Goal: Transaction & Acquisition: Purchase product/service

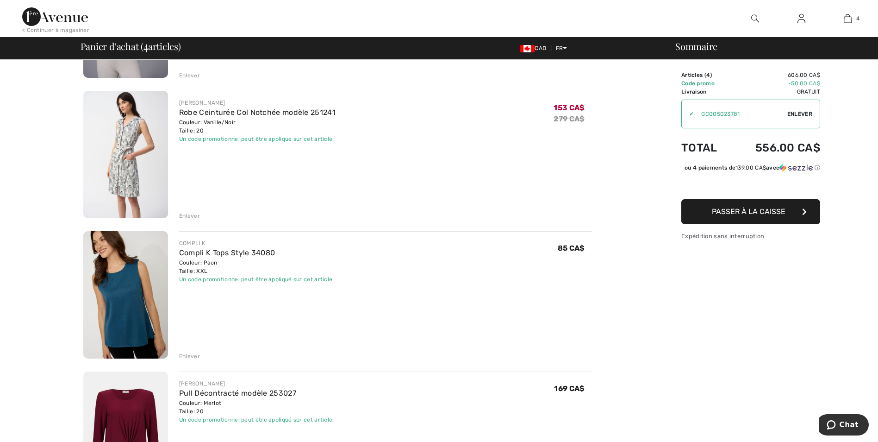
scroll to position [139, 0]
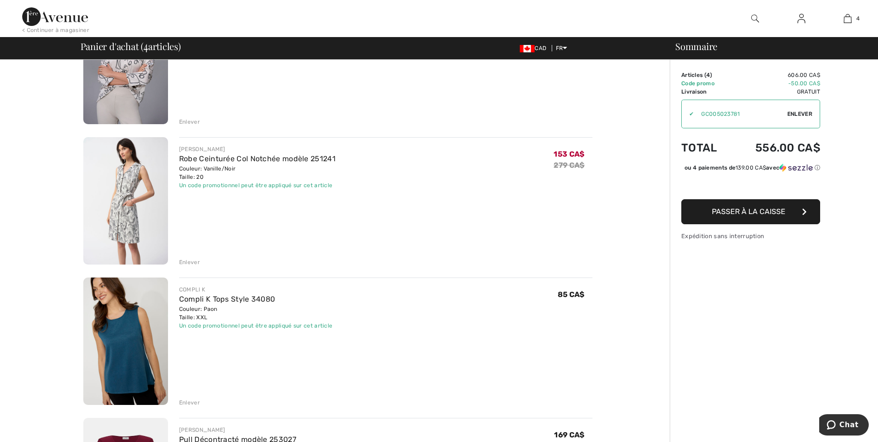
click at [120, 209] on img at bounding box center [125, 200] width 85 height 127
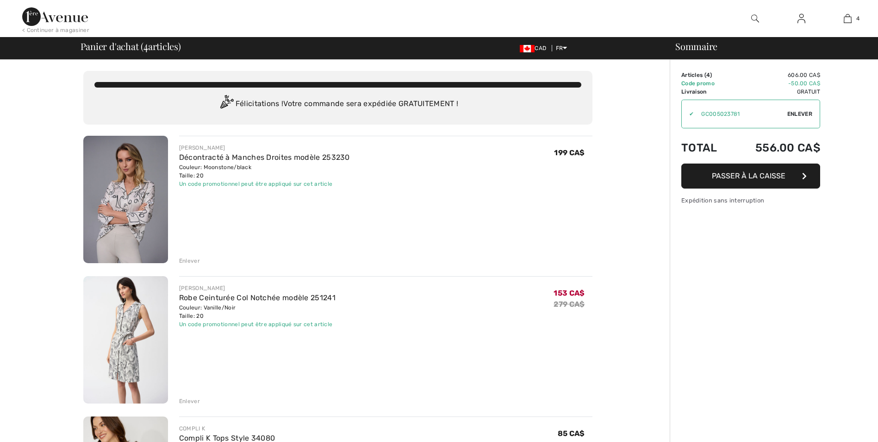
scroll to position [139, 0]
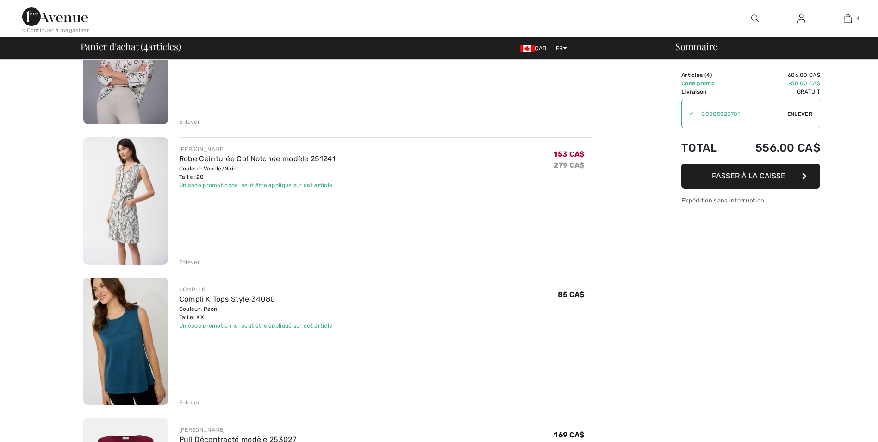
click at [188, 261] on div "Enlever" at bounding box center [189, 262] width 21 height 8
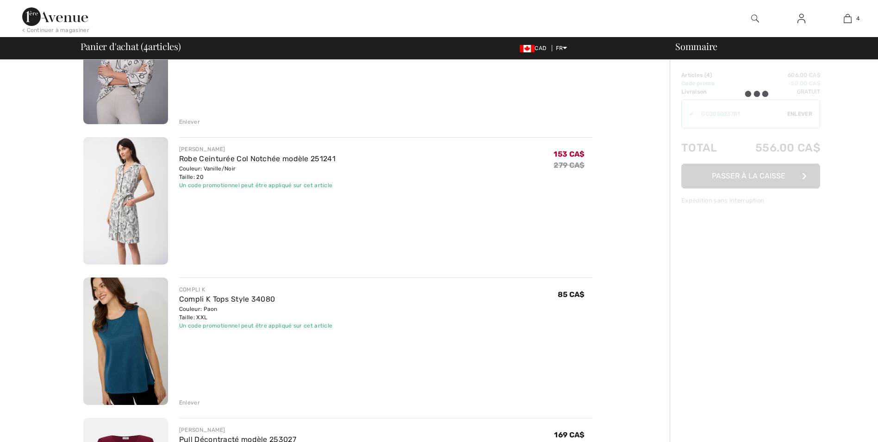
checkbox input "true"
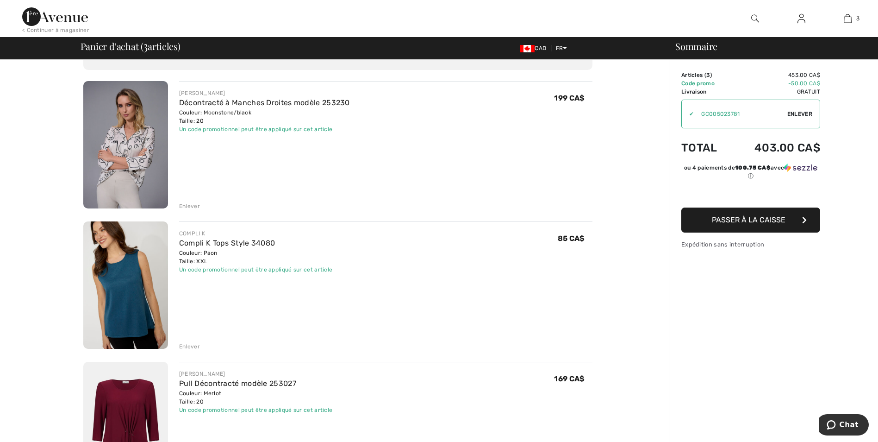
scroll to position [0, 0]
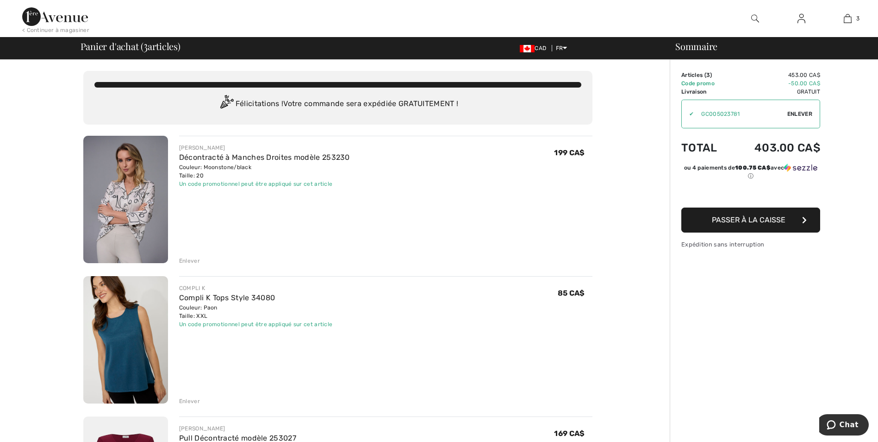
click at [131, 194] on img at bounding box center [125, 199] width 85 height 127
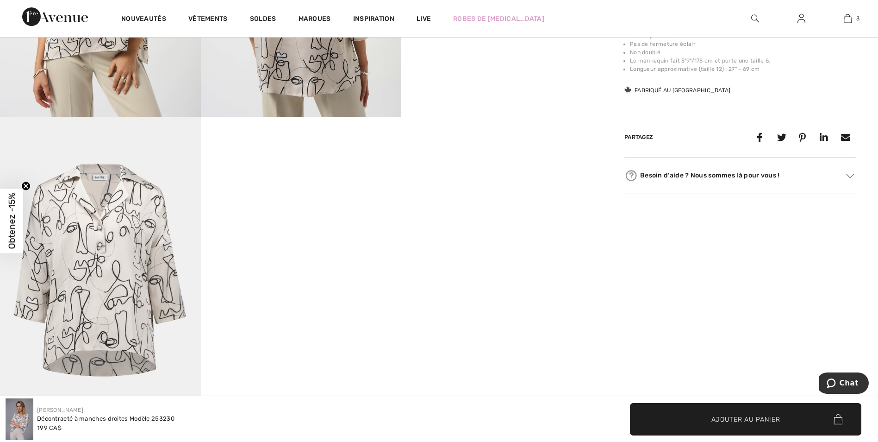
scroll to position [695, 0]
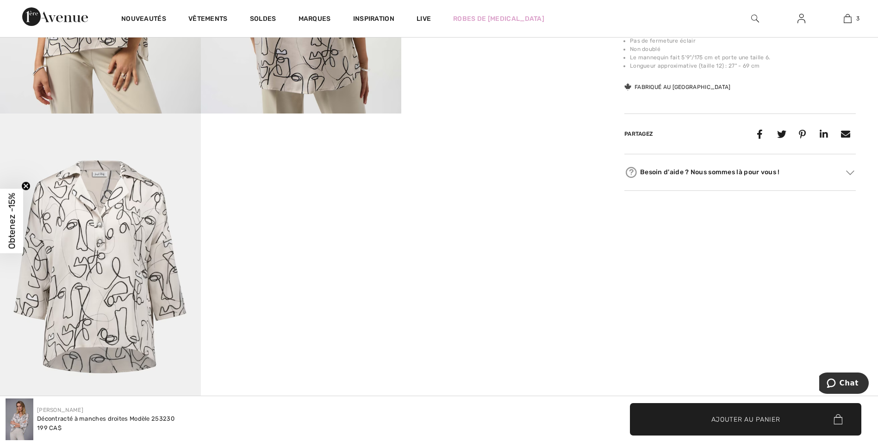
click at [111, 288] on img at bounding box center [100, 263] width 201 height 301
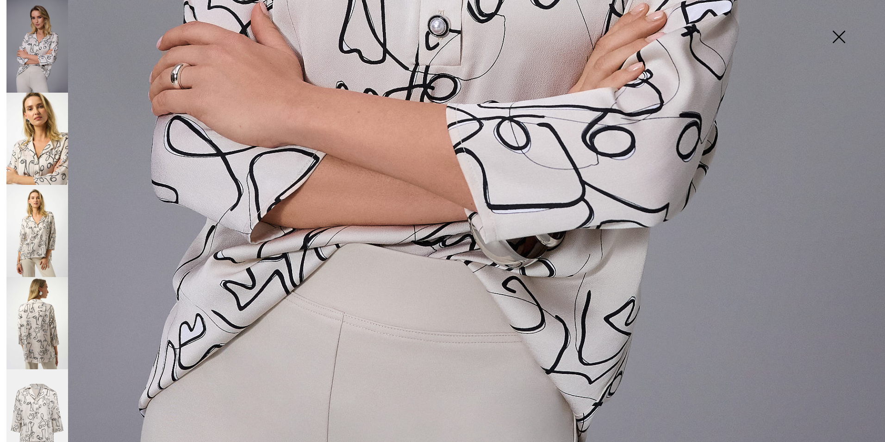
scroll to position [741, 0]
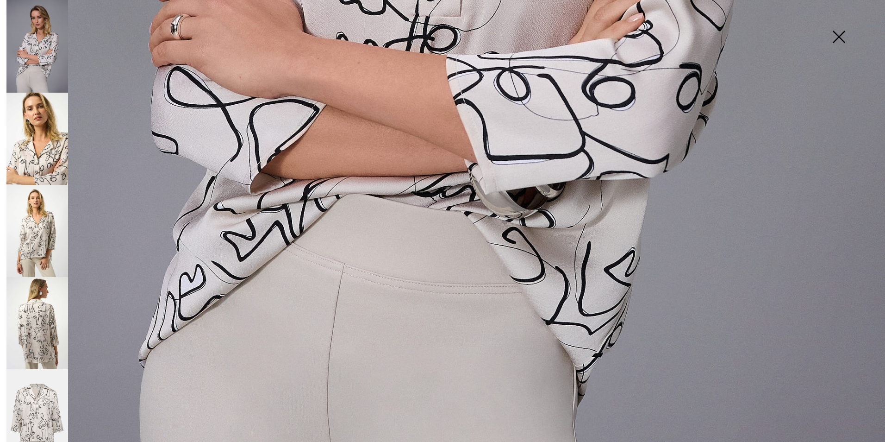
click at [38, 325] on img at bounding box center [37, 323] width 62 height 92
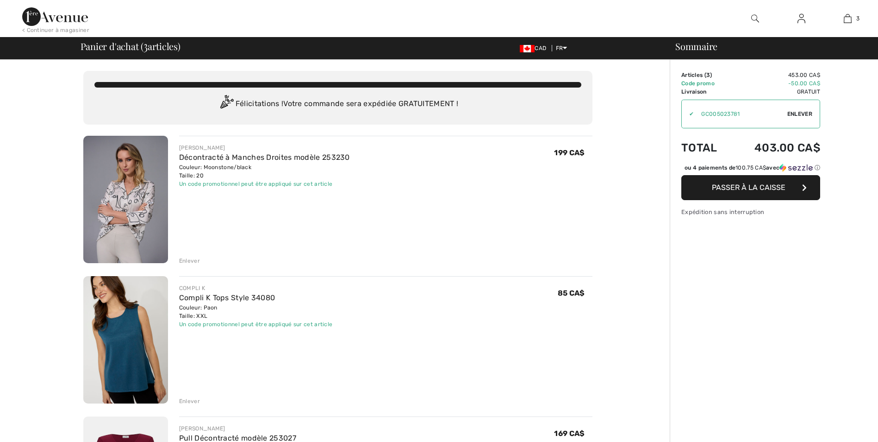
click at [139, 209] on img at bounding box center [125, 199] width 85 height 127
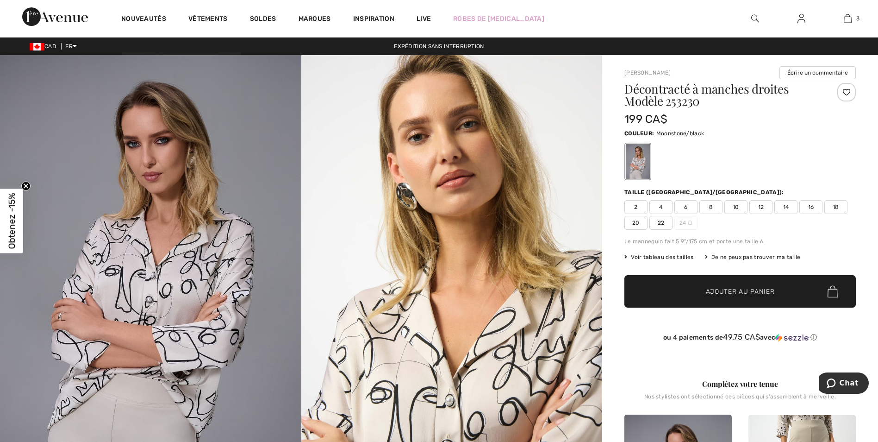
click at [26, 99] on img at bounding box center [150, 281] width 301 height 452
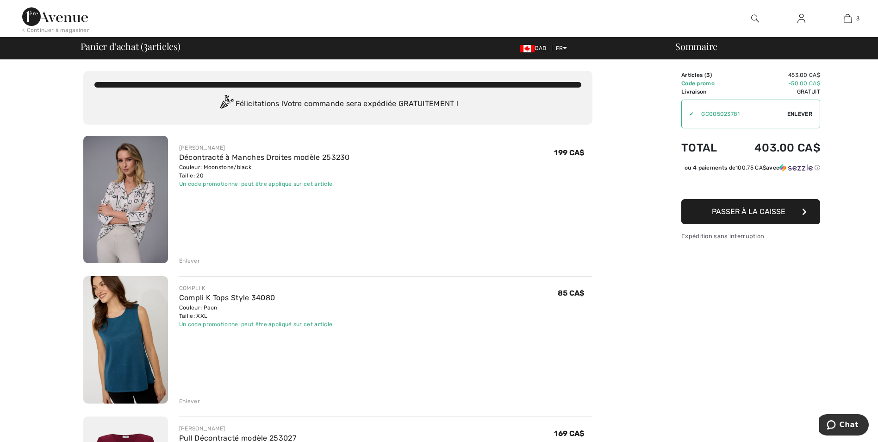
click at [188, 258] on div "Enlever" at bounding box center [189, 261] width 21 height 8
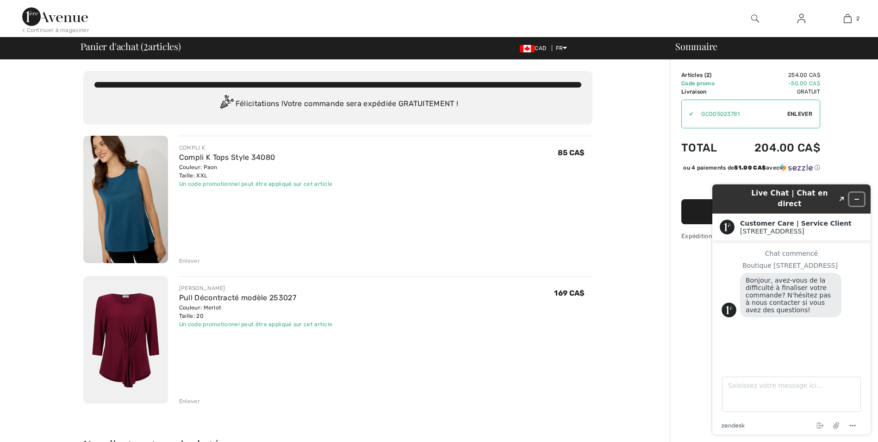
click at [857, 196] on icon "Réduire le widget" at bounding box center [857, 199] width 6 height 6
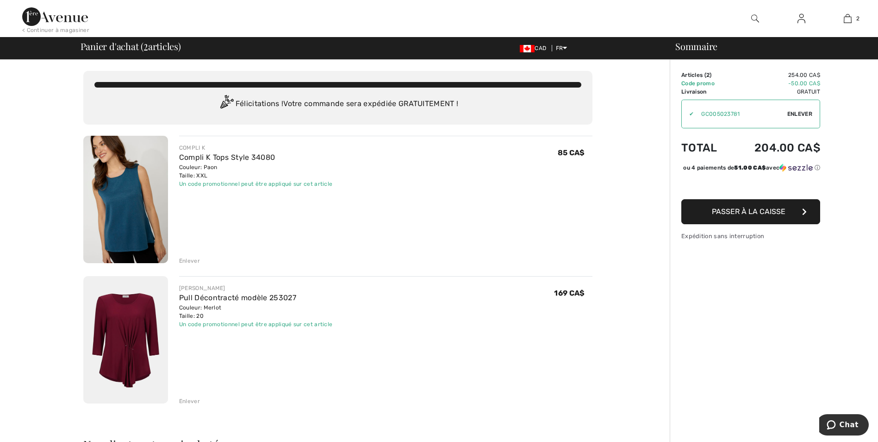
click at [126, 326] on img at bounding box center [125, 339] width 85 height 127
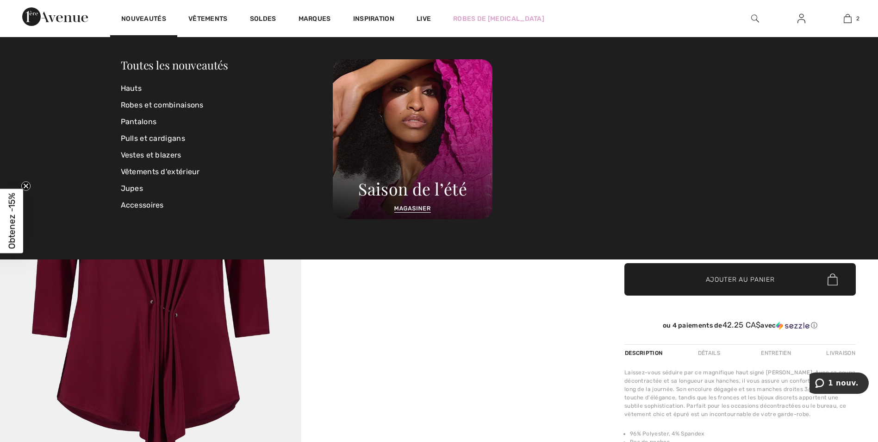
click at [834, 97] on div "Toutes les nouveautés Hauts Robes et combinaisons Pantalons Pulls et cardigans …" at bounding box center [439, 148] width 878 height 222
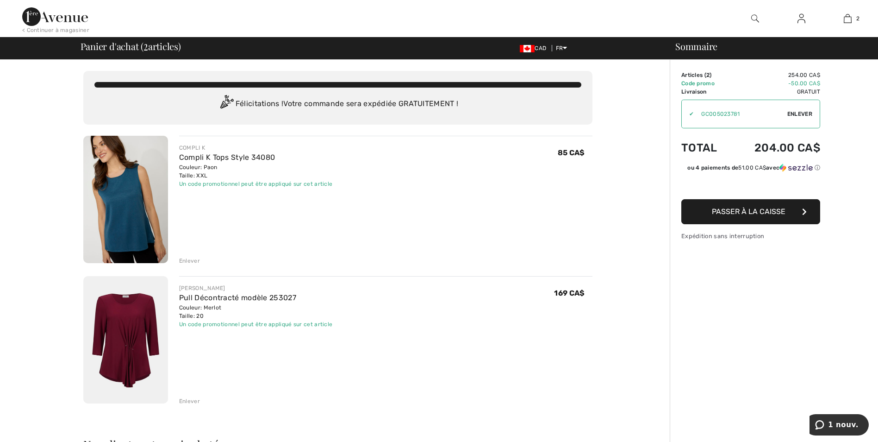
click at [189, 401] on div "Enlever" at bounding box center [189, 401] width 21 height 8
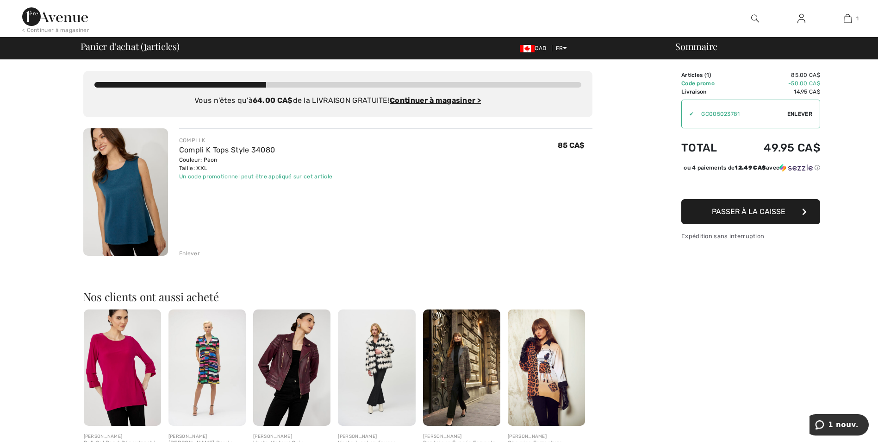
click at [379, 226] on div "COMPLI K Compli K Tops Style 34080 Couleur: Paon Taille: XXL Vente finale Un co…" at bounding box center [385, 192] width 413 height 129
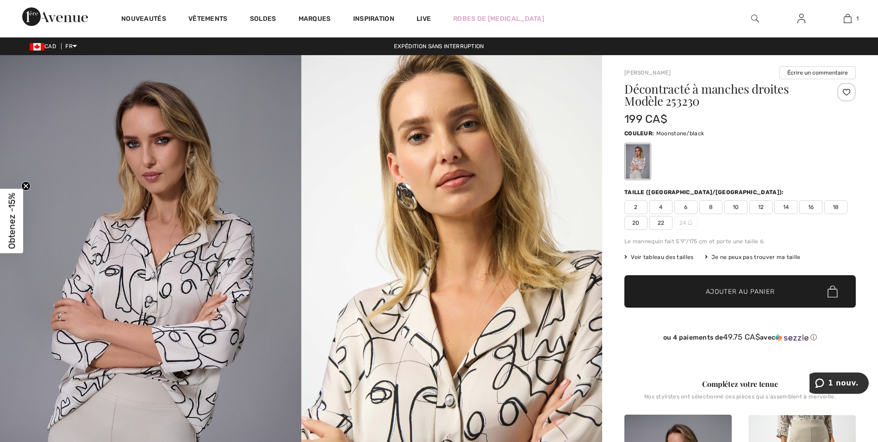
click at [637, 219] on span "20" at bounding box center [636, 223] width 23 height 14
click at [721, 290] on span "Ajouter au panier" at bounding box center [740, 292] width 69 height 10
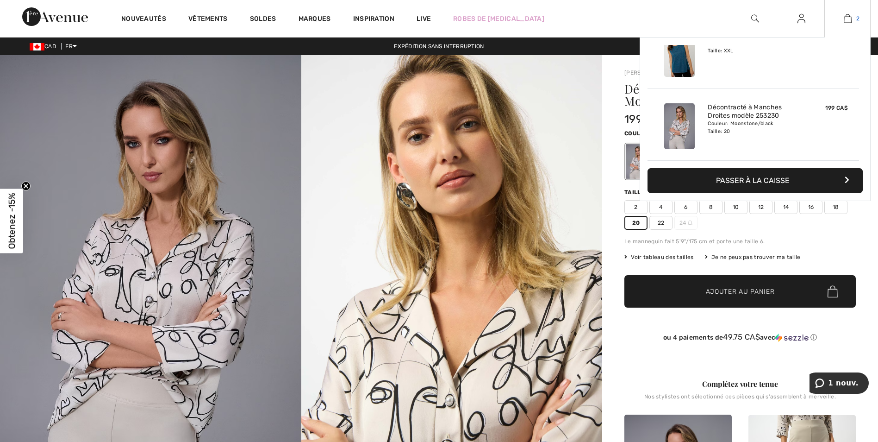
click at [851, 16] on img at bounding box center [848, 18] width 8 height 11
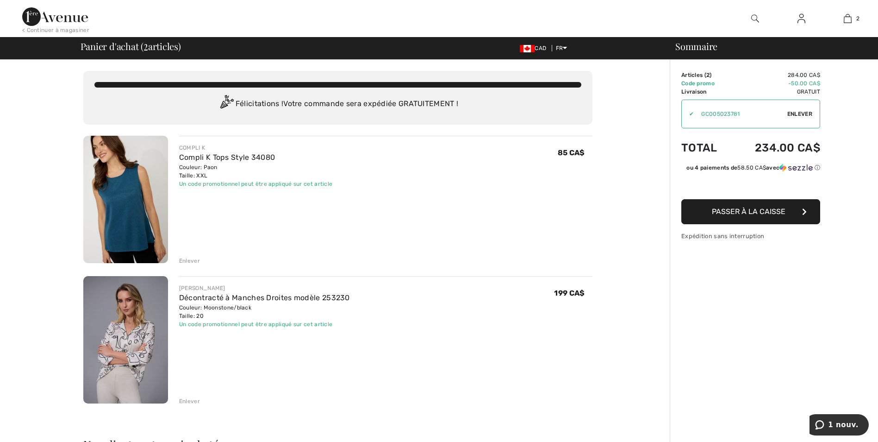
click at [188, 260] on div "Enlever" at bounding box center [189, 261] width 21 height 8
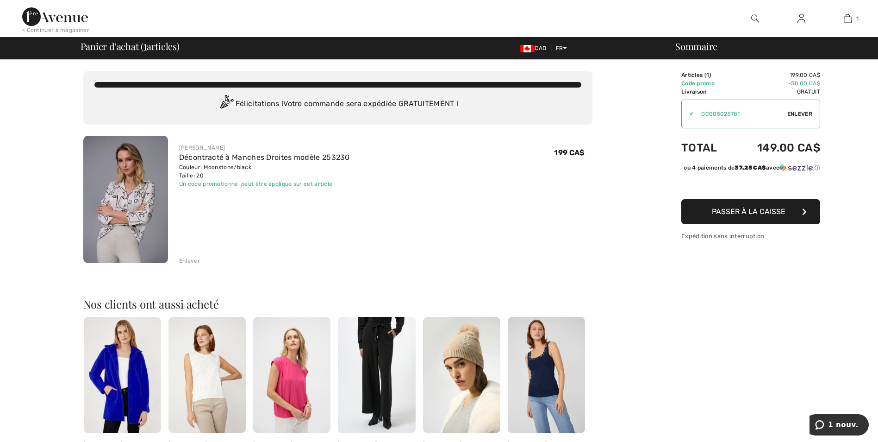
click at [742, 216] on span "Passer à la caisse" at bounding box center [749, 211] width 74 height 9
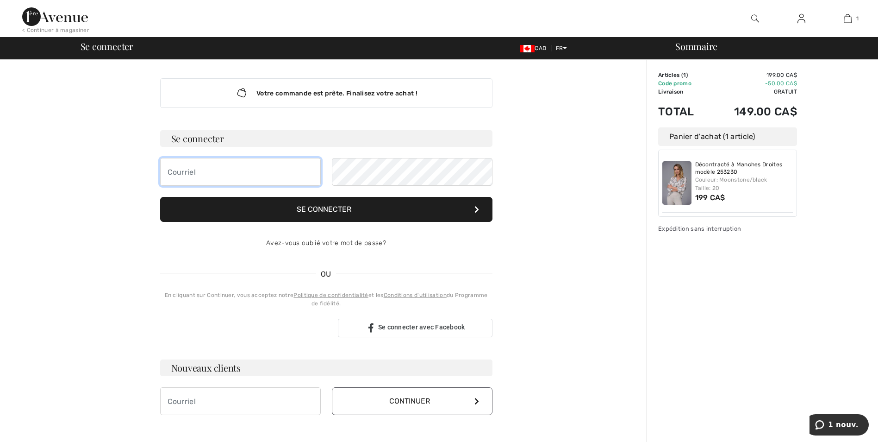
click at [207, 173] on input "email" at bounding box center [240, 172] width 161 height 28
type input "[PERSON_NAME][EMAIL_ADDRESS][DOMAIN_NAME]"
click at [332, 202] on button "Se connecter" at bounding box center [326, 209] width 332 height 25
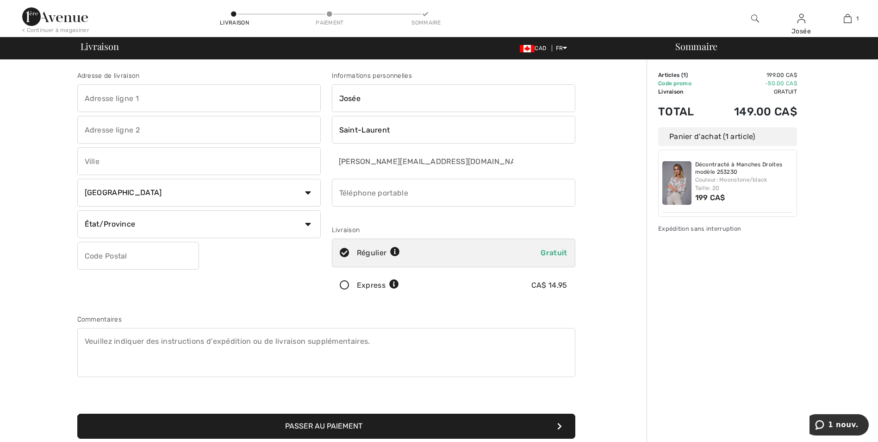
click at [359, 193] on input "phone" at bounding box center [454, 193] width 244 height 28
click at [419, 190] on input "phone" at bounding box center [454, 193] width 244 height 28
click at [353, 193] on input "phone" at bounding box center [454, 193] width 244 height 28
type input "5142483757"
click at [126, 102] on input "text" at bounding box center [199, 98] width 244 height 28
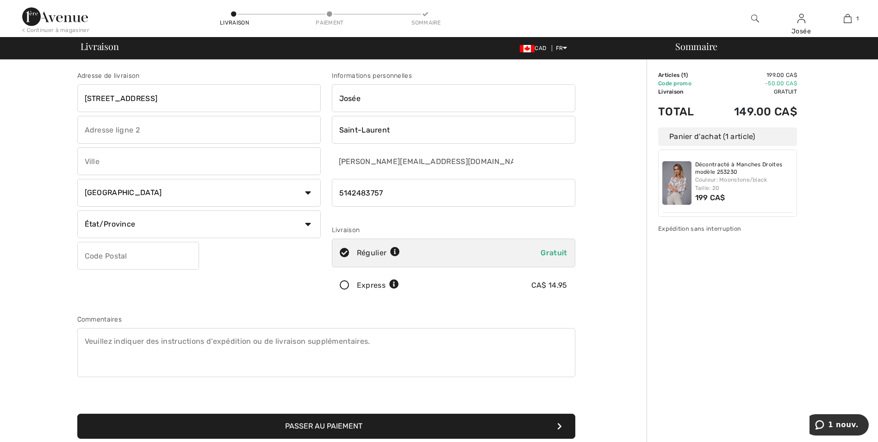
type input "2220 impasse Fleury"
type input "St-Hyacinthe"
click at [310, 221] on select "État/Province Alberta Colombie-Britannique Ile-du-Prince-Edward Manitoba Nouvea…" at bounding box center [199, 224] width 244 height 28
select select "QC"
click at [77, 210] on select "État/Province Alberta Colombie-Britannique Ile-du-Prince-Edward Manitoba Nouvea…" at bounding box center [199, 224] width 244 height 28
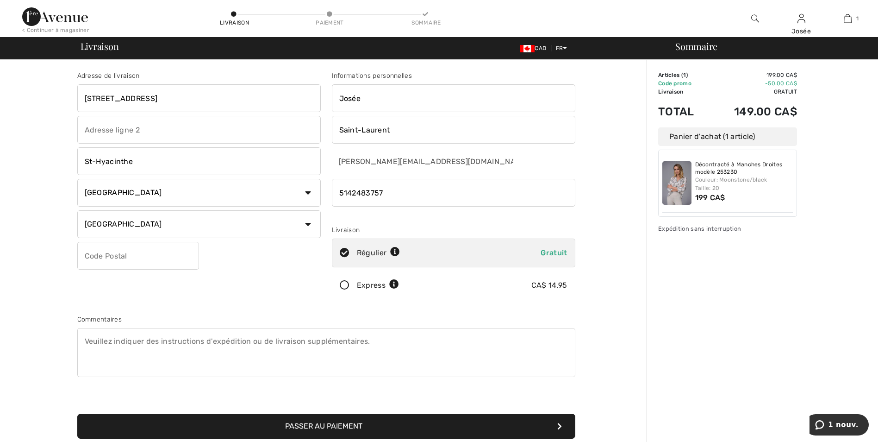
click at [119, 256] on input "text" at bounding box center [138, 256] width 122 height 28
type input "J2S8M9"
click at [214, 287] on div "Adresse de livraison 2220 impasse Fleury St-Hyacinthe Pays Canada États-Unis Af…" at bounding box center [199, 187] width 255 height 232
click at [306, 424] on button "Passer au paiement" at bounding box center [326, 425] width 498 height 25
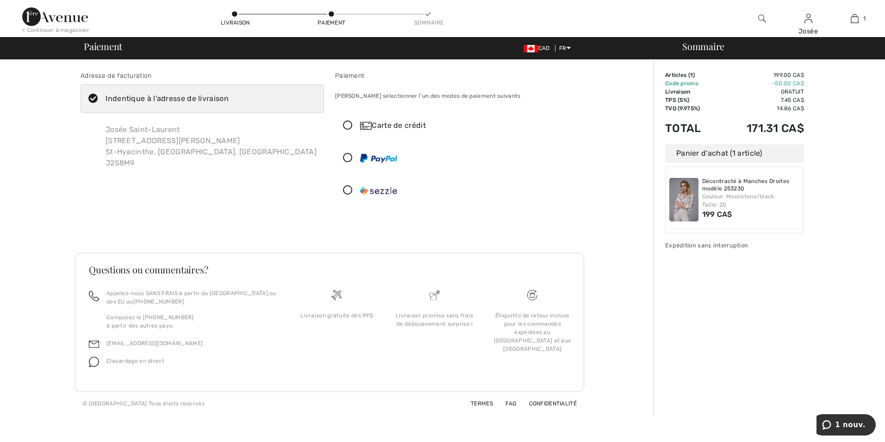
click at [348, 125] on icon at bounding box center [348, 126] width 25 height 10
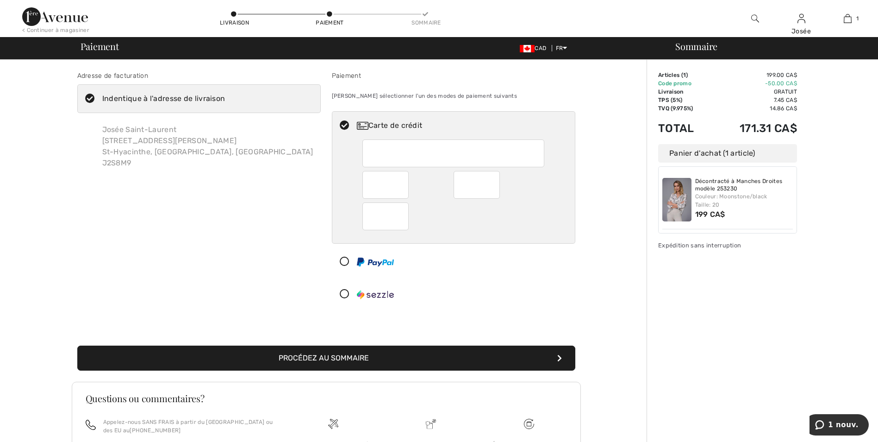
click at [282, 231] on div "Adresse de facturation Indentique à l'adresse de livraison Josée Saint-Laurent …" at bounding box center [199, 191] width 255 height 241
click at [297, 354] on button "Procédez au sommaire" at bounding box center [326, 357] width 498 height 25
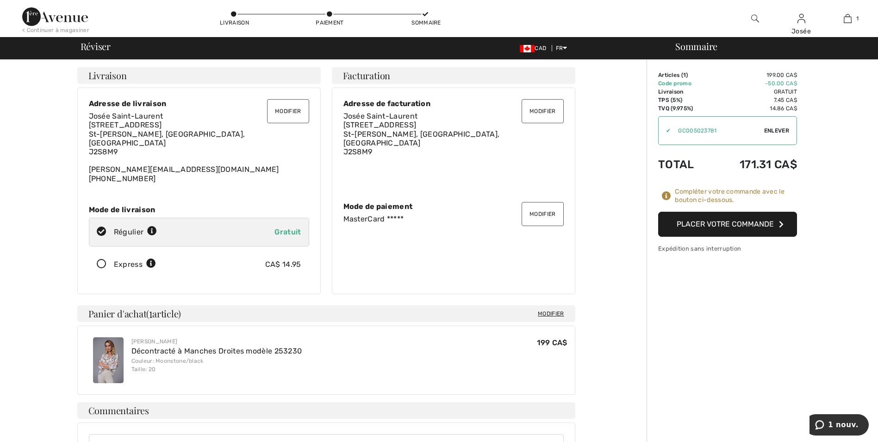
click at [700, 221] on button "Placer votre commande" at bounding box center [727, 224] width 139 height 25
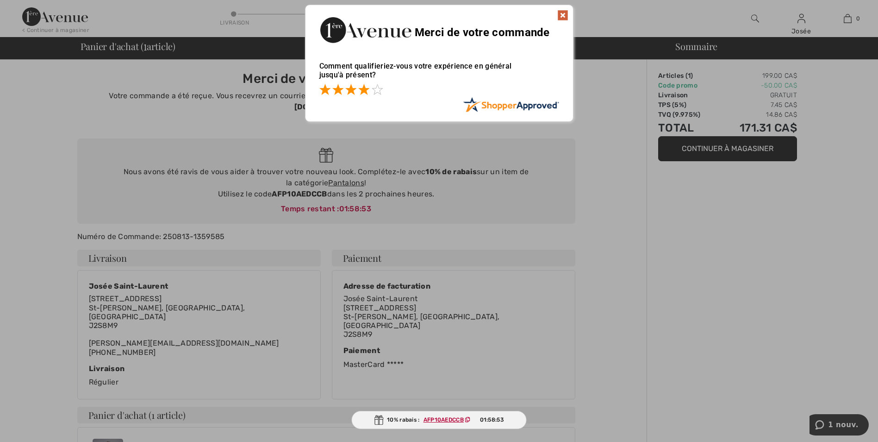
click at [363, 91] on span at bounding box center [363, 89] width 11 height 11
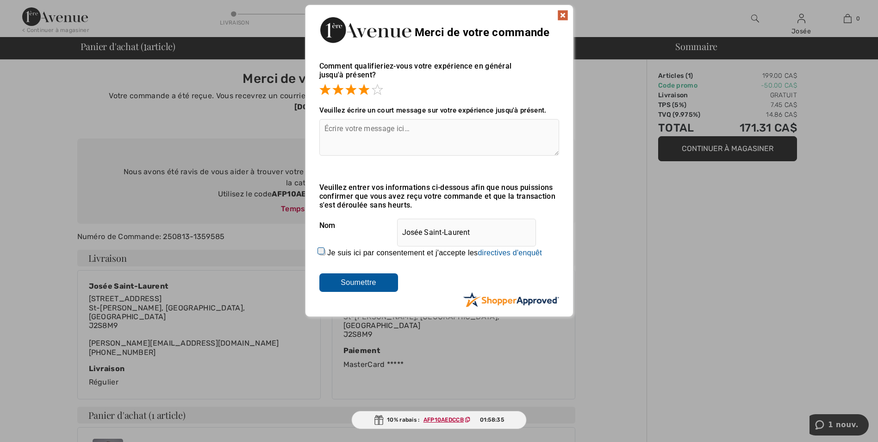
click at [321, 250] on input "Je suis ici par consentement et j'accepte les En soumettant une évaluation, vou…" at bounding box center [322, 252] width 6 height 6
checkbox input "true"
click at [365, 282] on input "Soumettre" at bounding box center [358, 282] width 79 height 19
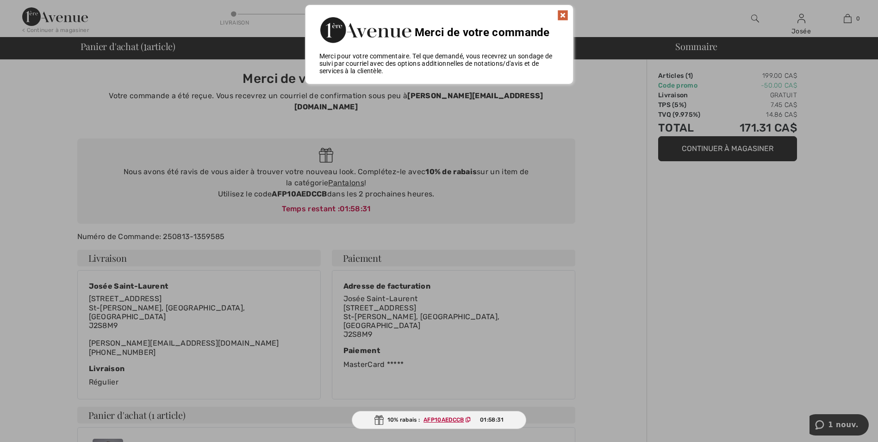
click at [562, 13] on img at bounding box center [562, 15] width 11 height 11
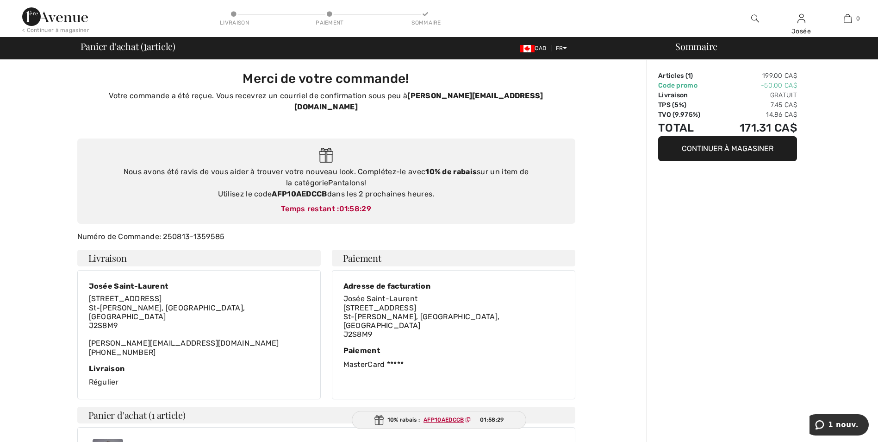
click at [40, 205] on div "Merci de votre commande! Votre commande a été reçue. Vous recevrez un courriel …" at bounding box center [326, 363] width 641 height 606
drag, startPoint x: 272, startPoint y: 183, endPoint x: 327, endPoint y: 186, distance: 54.7
click at [327, 189] on strong "AFP10AEDCCB" at bounding box center [299, 193] width 55 height 9
copy strong "AFP10AEDCCB"
click at [47, 186] on div "Merci de votre commande! Votre commande a été reçue. Vous recevrez un courriel …" at bounding box center [326, 363] width 641 height 606
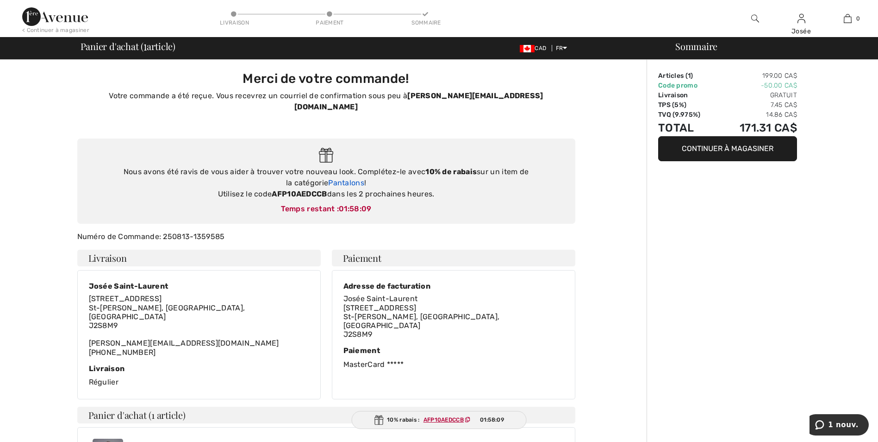
click at [328, 178] on link "Pantalons" at bounding box center [346, 182] width 36 height 9
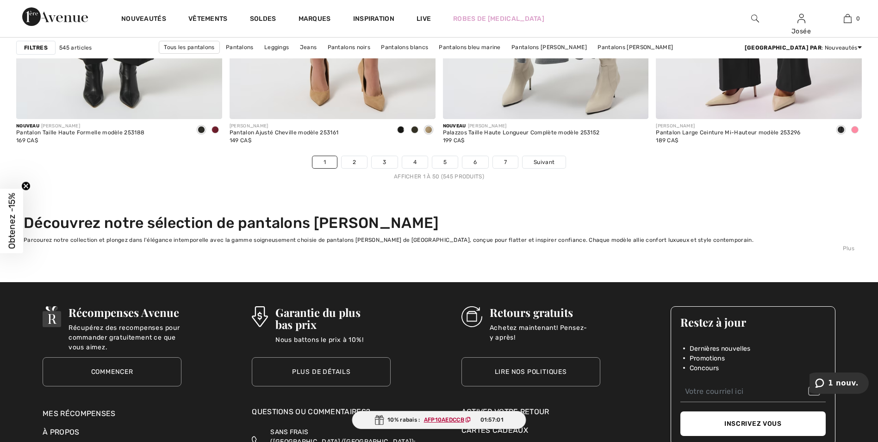
scroll to position [5325, 0]
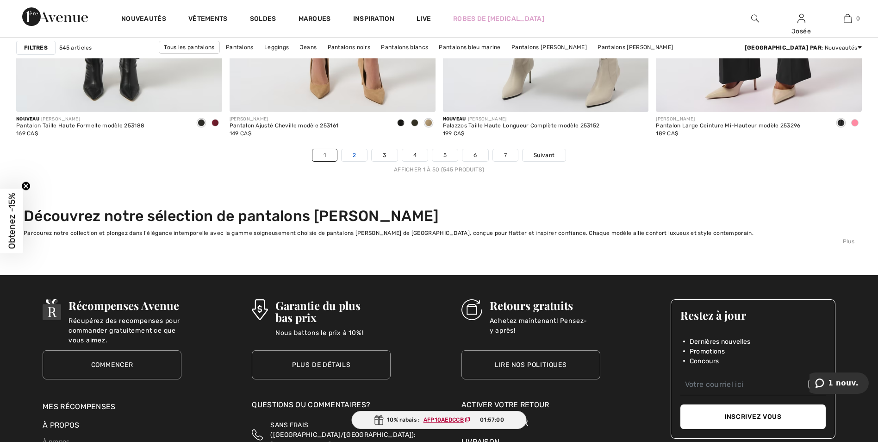
click at [354, 154] on link "2" at bounding box center [354, 155] width 25 height 12
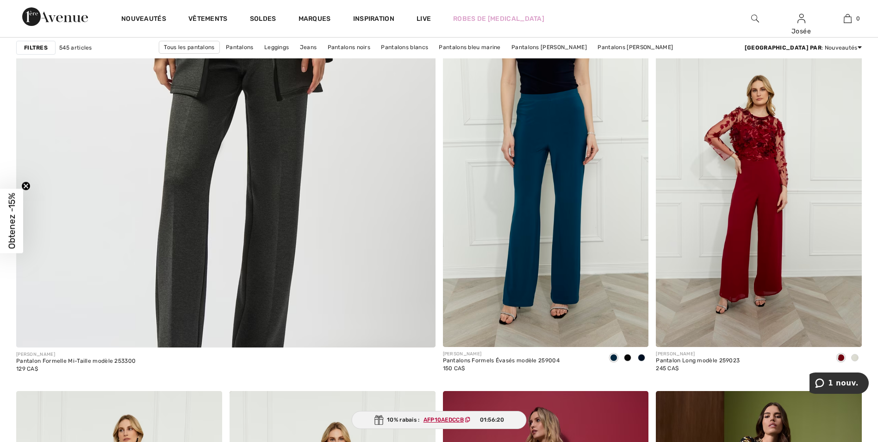
scroll to position [3195, 0]
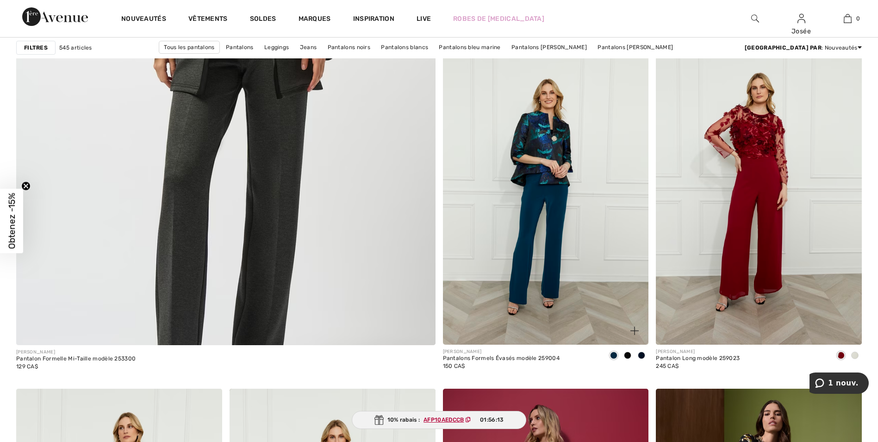
click at [543, 228] on img at bounding box center [546, 190] width 206 height 309
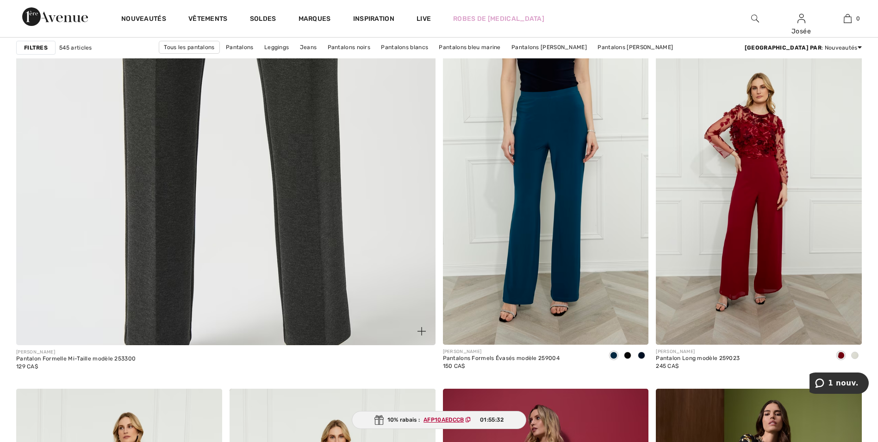
checkbox input "true"
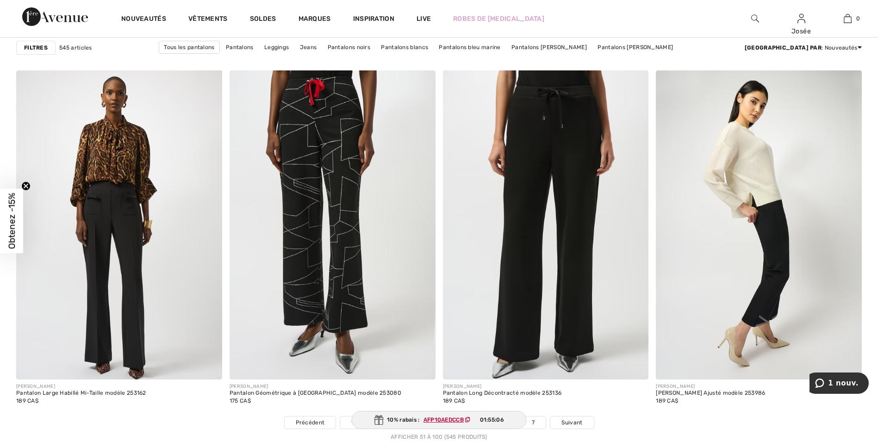
scroll to position [5093, 0]
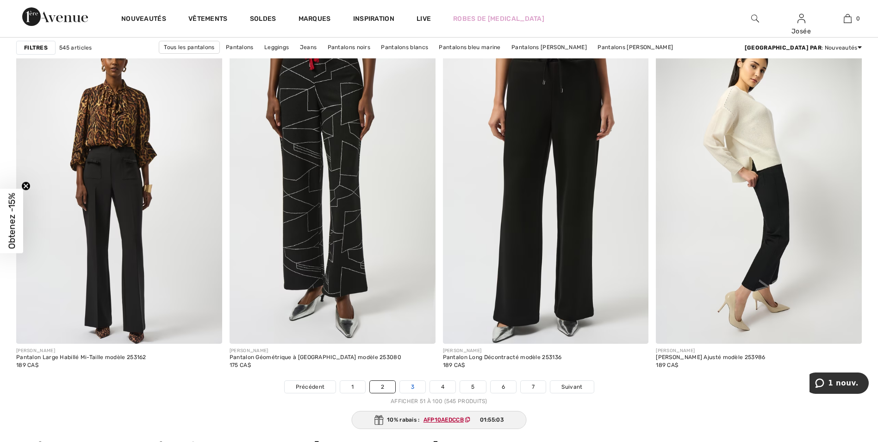
click at [410, 385] on link "3" at bounding box center [412, 387] width 25 height 12
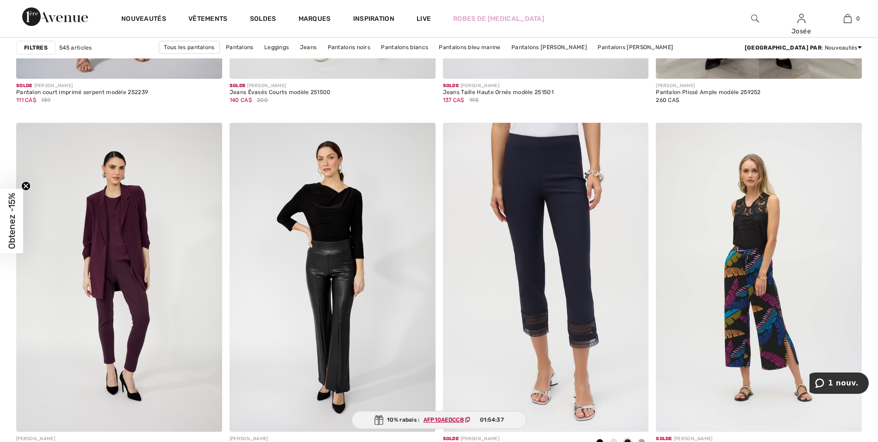
scroll to position [2315, 0]
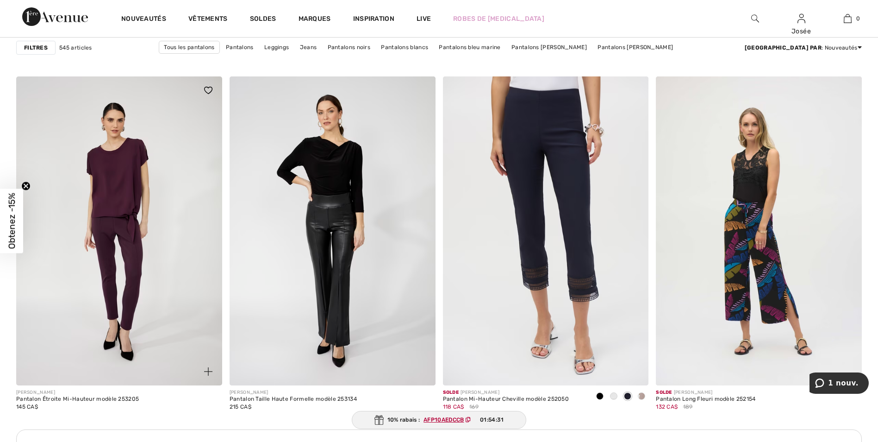
click at [133, 287] on img at bounding box center [119, 230] width 206 height 309
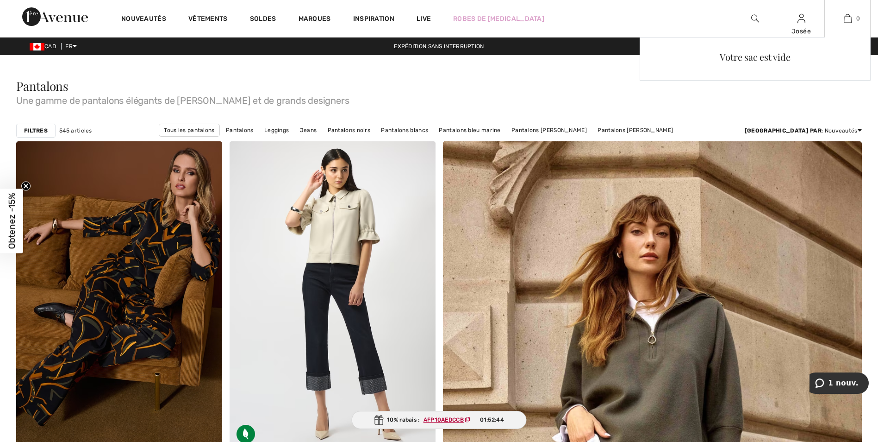
click at [862, 127] on div "Votre sac est vide" at bounding box center [755, 119] width 231 height 164
click at [858, 129] on div "Votre sac est vide" at bounding box center [755, 119] width 231 height 164
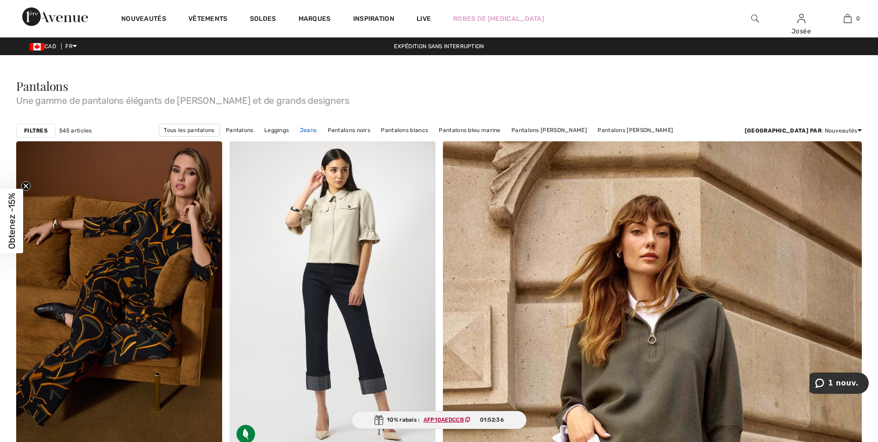
click at [322, 127] on link "Jeans" at bounding box center [308, 130] width 26 height 12
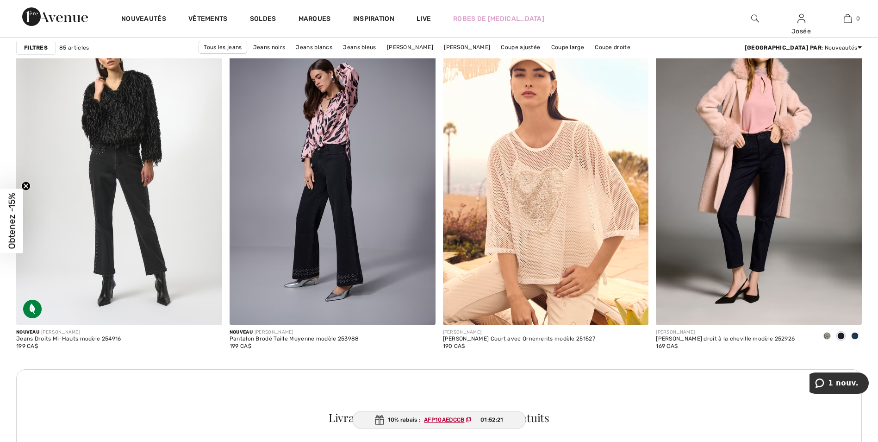
scroll to position [1204, 0]
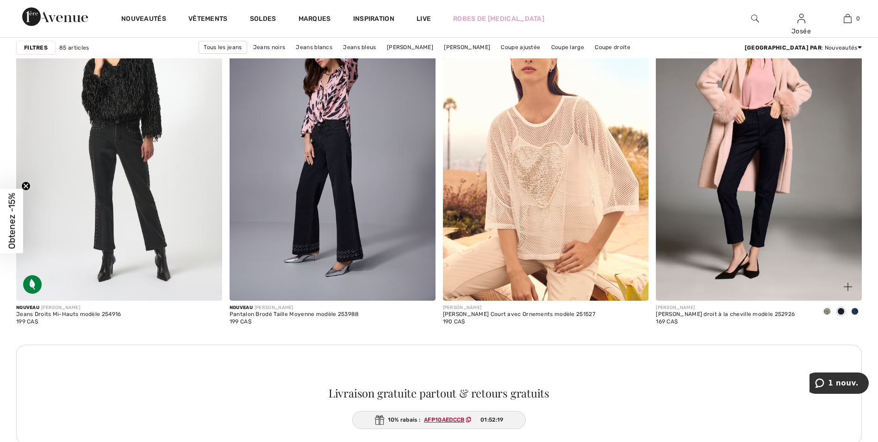
click at [857, 310] on span at bounding box center [854, 310] width 7 height 7
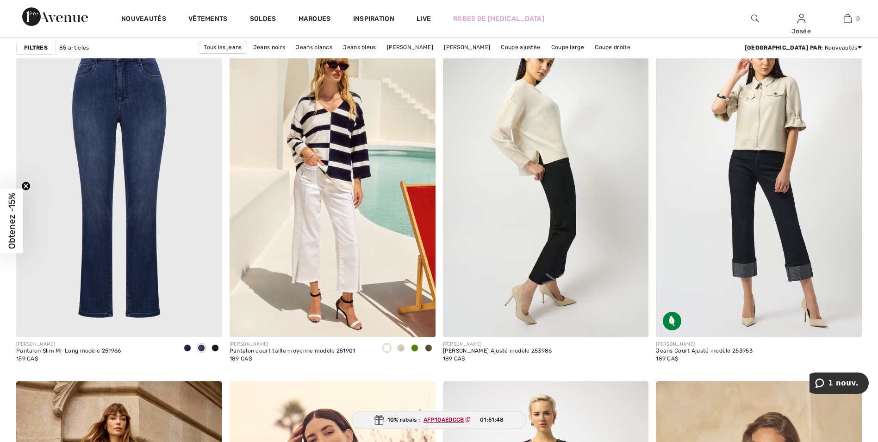
scroll to position [1991, 0]
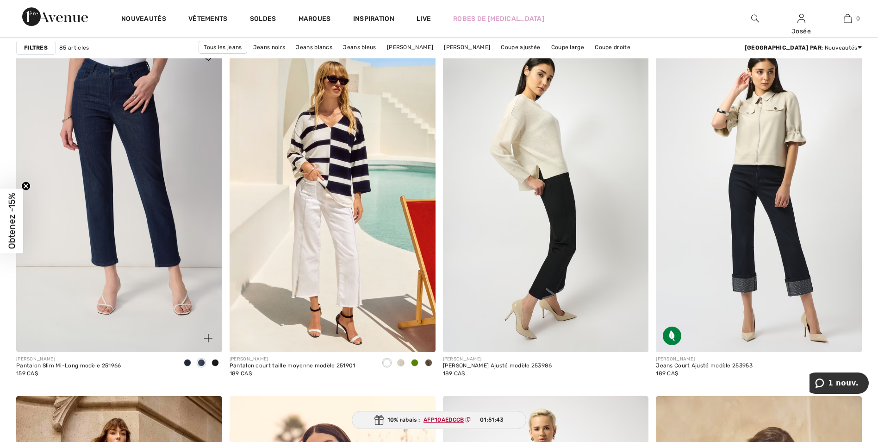
click at [157, 180] on img at bounding box center [119, 197] width 206 height 309
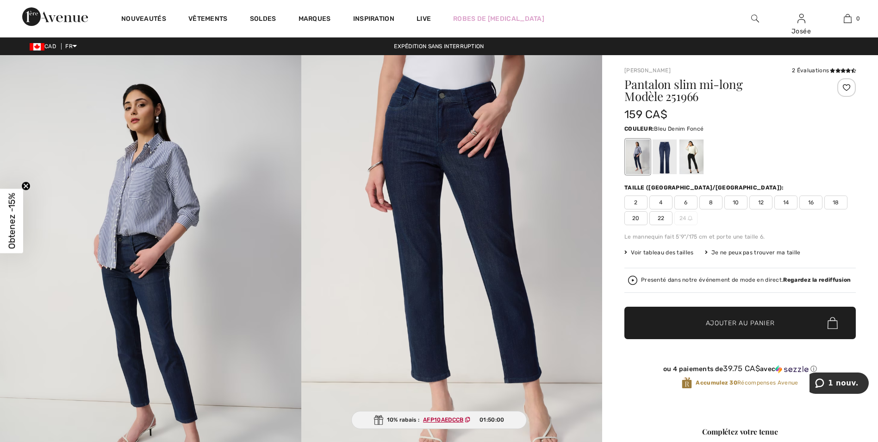
click at [635, 215] on span "20" at bounding box center [636, 218] width 23 height 14
click at [13, 227] on span "Obtenez -15%" at bounding box center [11, 221] width 11 height 56
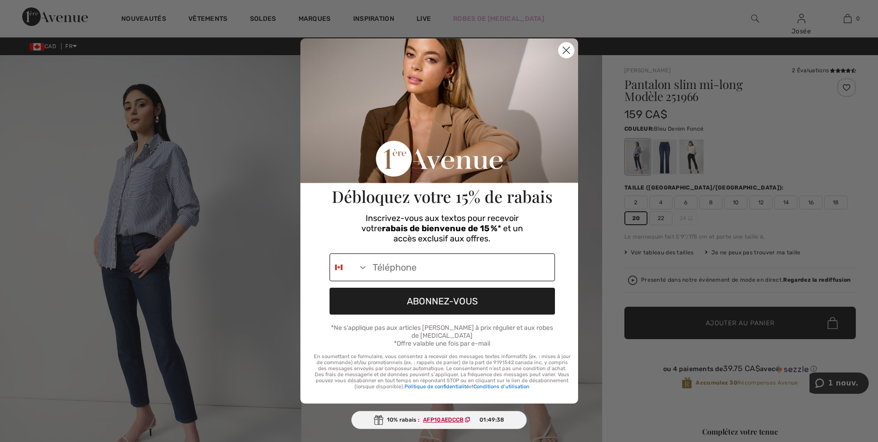
click at [427, 272] on input "Phone Number" at bounding box center [461, 267] width 187 height 27
type input "514-248-3757"
click at [434, 304] on button "ABONNEZ-VOUS" at bounding box center [442, 301] width 225 height 27
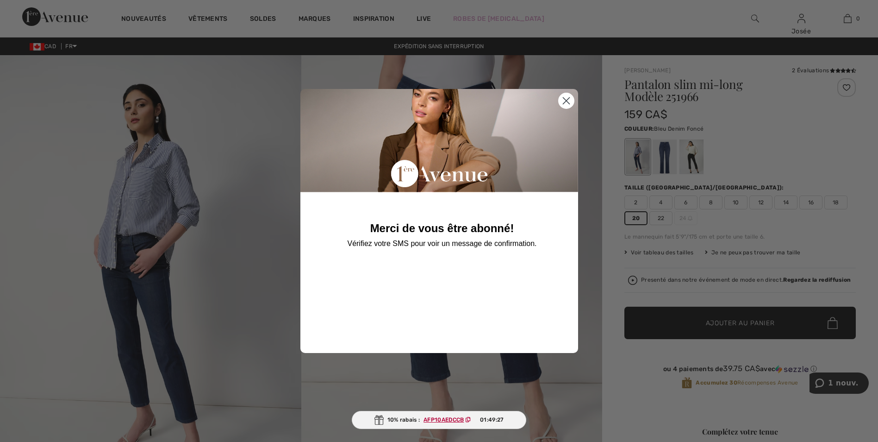
click at [565, 100] on circle "Close dialog" at bounding box center [565, 100] width 15 height 15
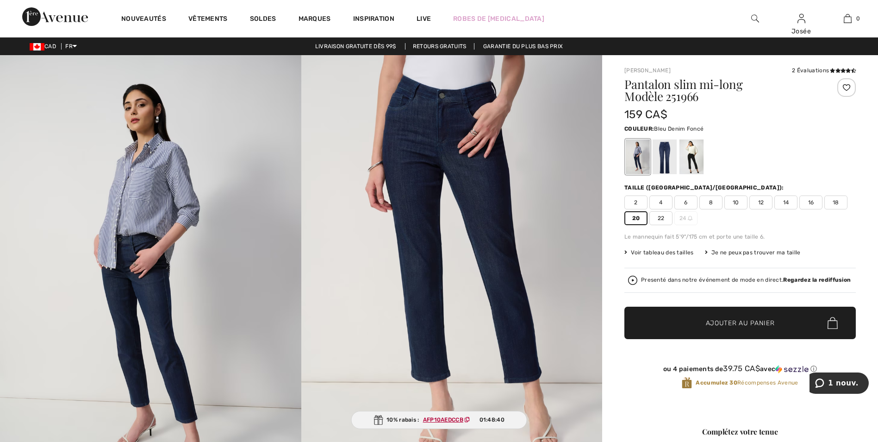
click at [741, 322] on span "Ajouter au panier" at bounding box center [740, 323] width 69 height 10
click at [744, 133] on div "Couleur: Bleu Denim Foncé" at bounding box center [741, 128] width 232 height 11
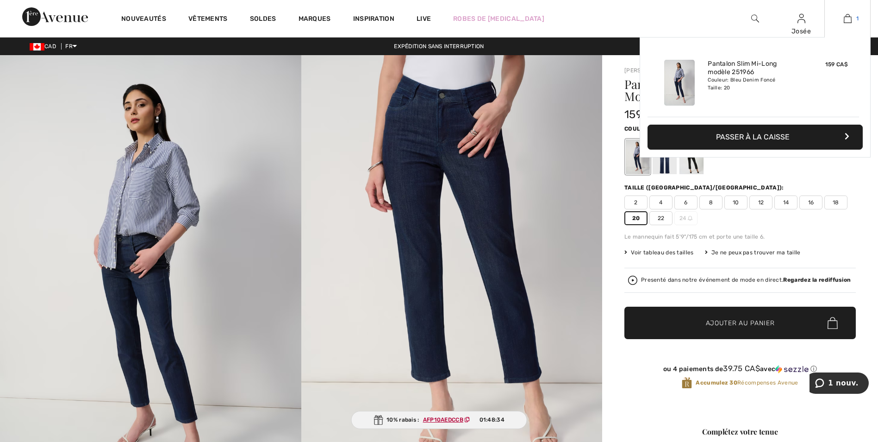
click at [851, 16] on img at bounding box center [848, 18] width 8 height 11
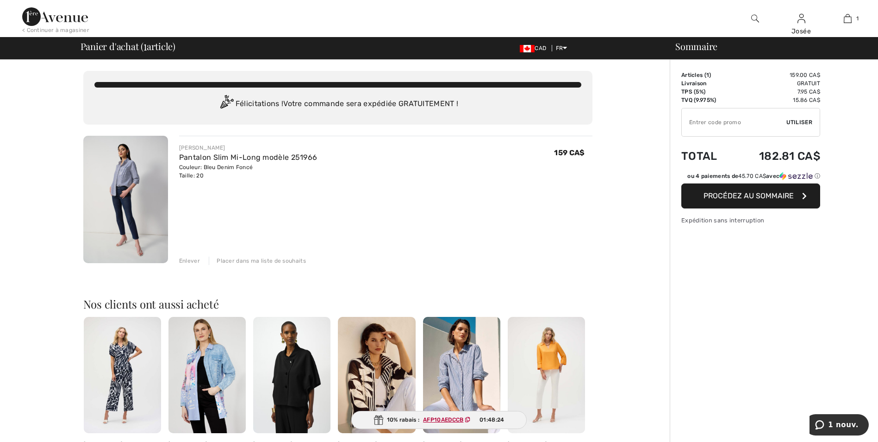
click at [731, 122] on input "TEXT" at bounding box center [734, 122] width 105 height 28
click at [718, 193] on span "Procédez au sommaire" at bounding box center [749, 195] width 90 height 9
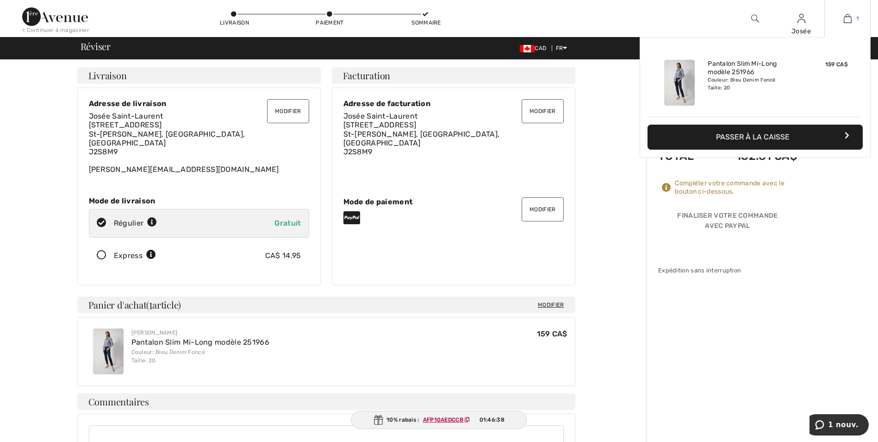
click at [851, 15] on img at bounding box center [848, 18] width 8 height 11
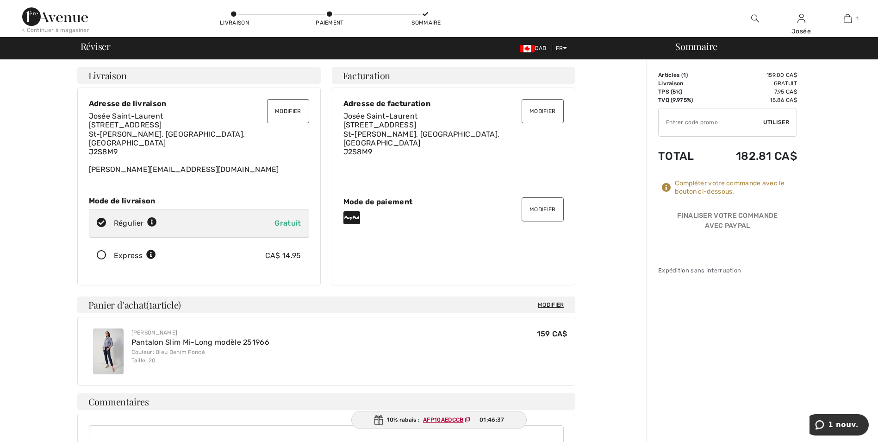
click at [36, 116] on div "Pour compléter votre commande, défiler vers le bas. Livraison Modifier Modifier…" at bounding box center [326, 364] width 641 height 608
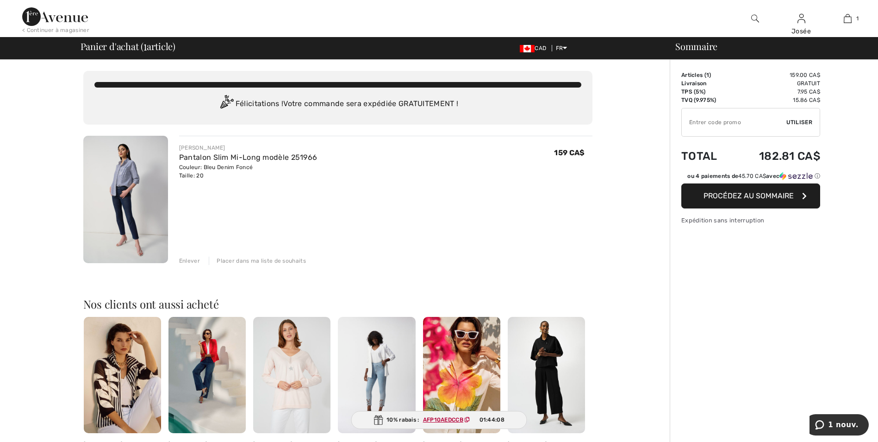
click at [719, 122] on input "TEXT" at bounding box center [734, 122] width 105 height 28
type input "NEW15"
click at [794, 122] on span "Utiliser" at bounding box center [800, 122] width 26 height 8
click at [183, 260] on div "Enlever" at bounding box center [189, 261] width 21 height 8
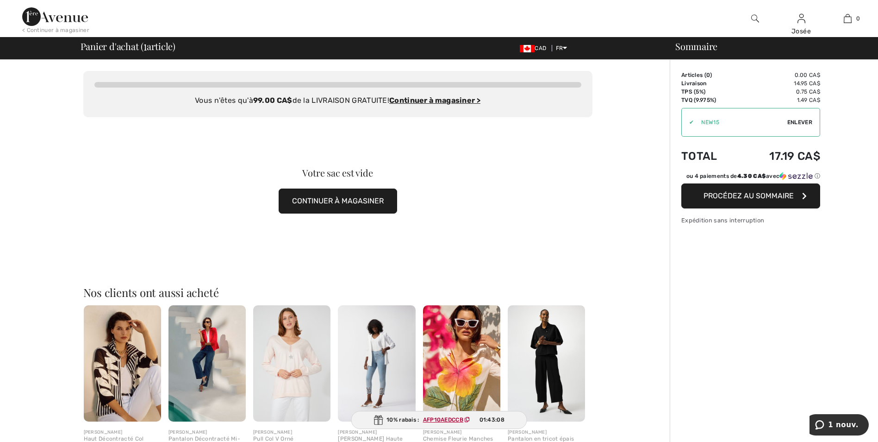
click at [300, 196] on button "CONTINUER À MAGASINER" at bounding box center [338, 200] width 119 height 25
click at [54, 164] on div "Vous n'êtes qu'à 99.00 CA$ de la LIVRAISON GRATUITE! Continuer à magasiner > Fé…" at bounding box center [338, 357] width 664 height 595
